Goal: Find specific page/section: Find specific page/section

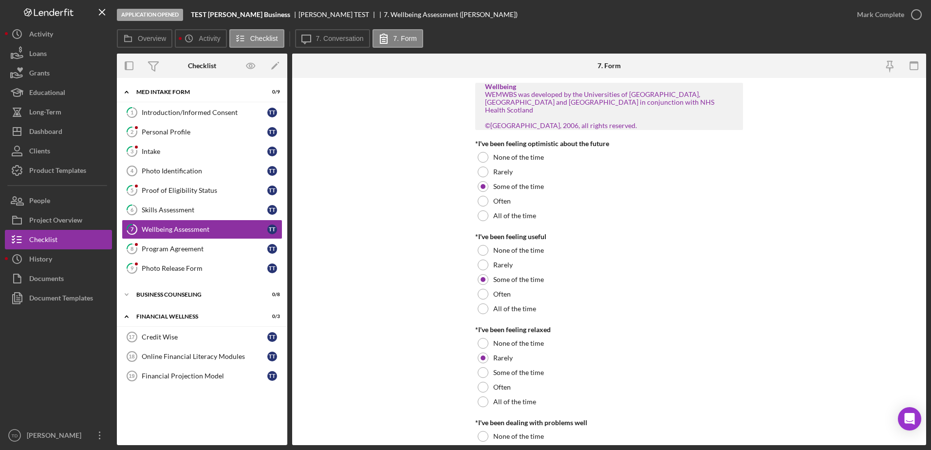
scroll to position [697, 0]
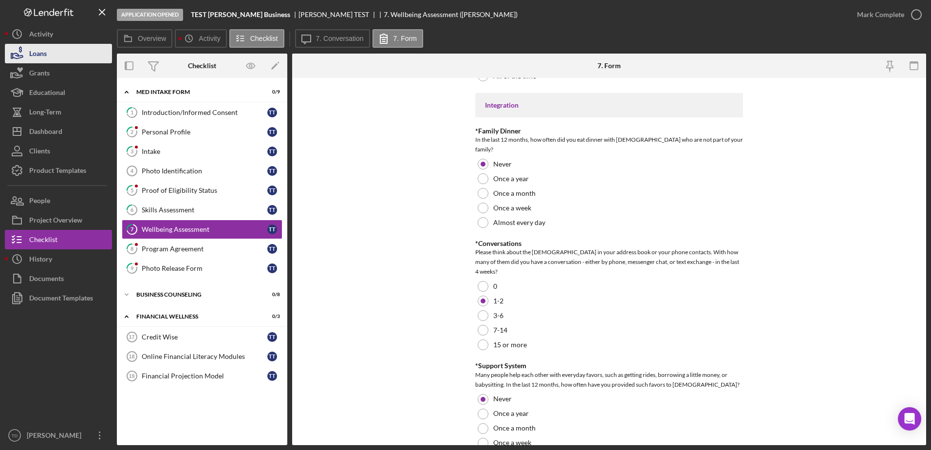
click at [72, 58] on button "Loans" at bounding box center [58, 53] width 107 height 19
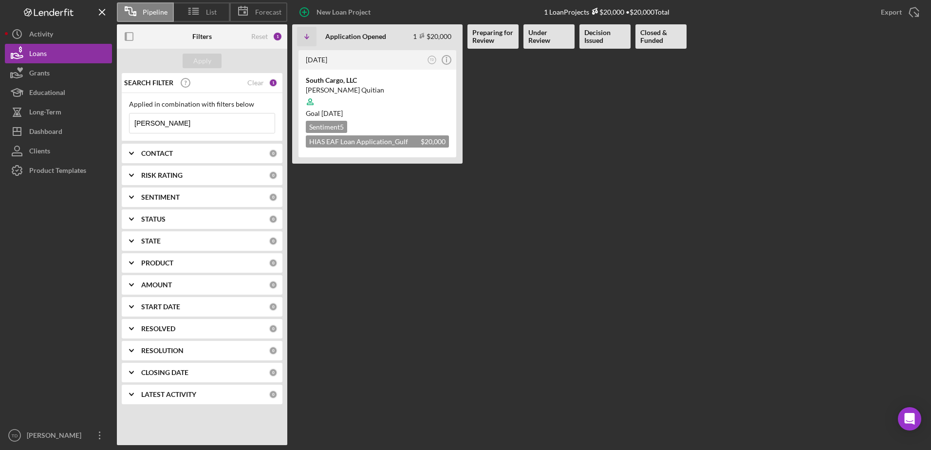
click at [185, 119] on input "[PERSON_NAME]" at bounding box center [201, 122] width 145 height 19
type input "y"
click at [52, 34] on div "Activity" at bounding box center [41, 35] width 24 height 22
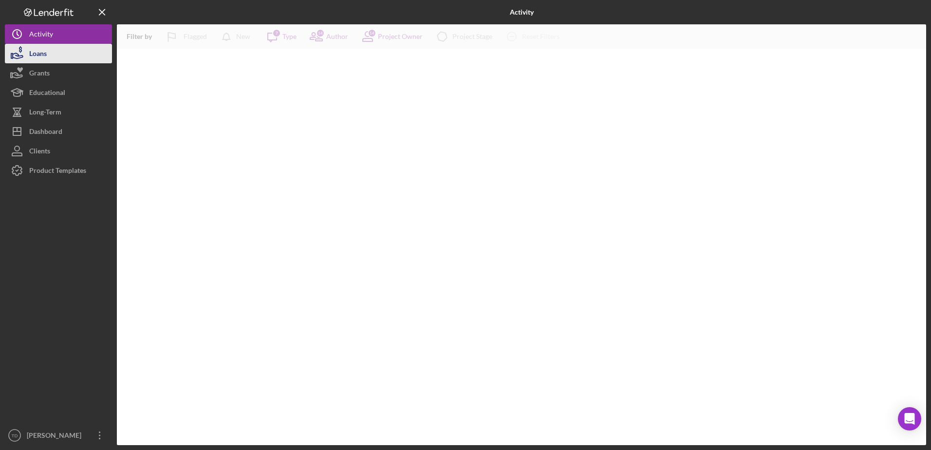
click at [40, 56] on div "Loans" at bounding box center [38, 55] width 18 height 22
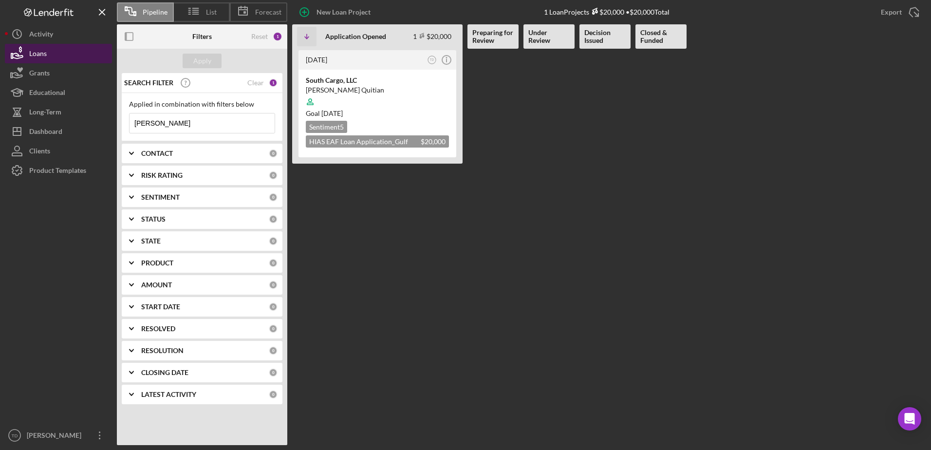
click at [37, 47] on div "Loans" at bounding box center [38, 55] width 18 height 22
type input "y"
click at [220, 126] on input at bounding box center [201, 122] width 145 height 19
click at [198, 56] on div "Apply" at bounding box center [202, 61] width 18 height 15
